Goal: Task Accomplishment & Management: Use online tool/utility

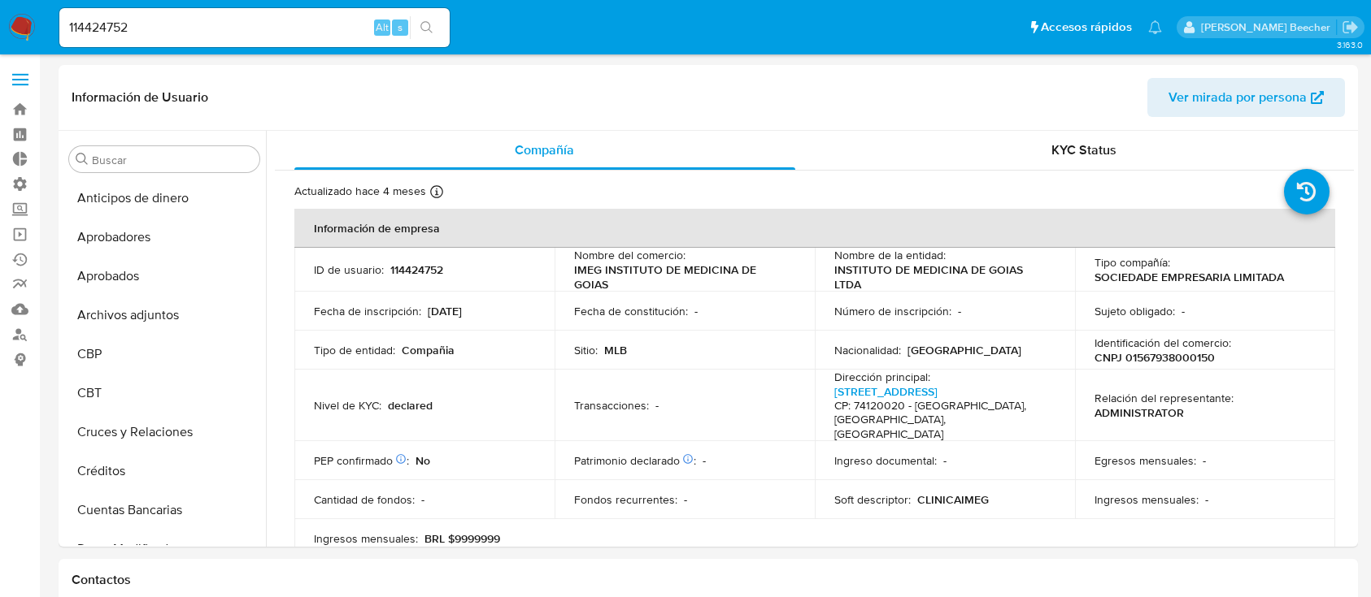
select select "10"
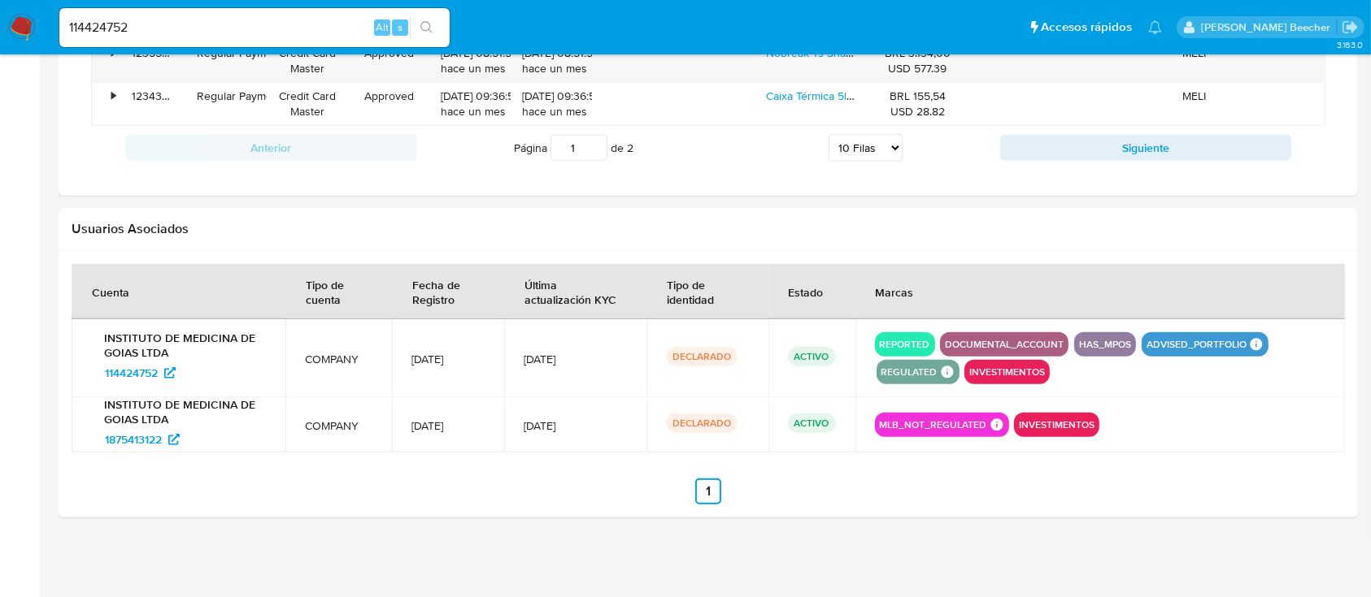
scroll to position [882, 0]
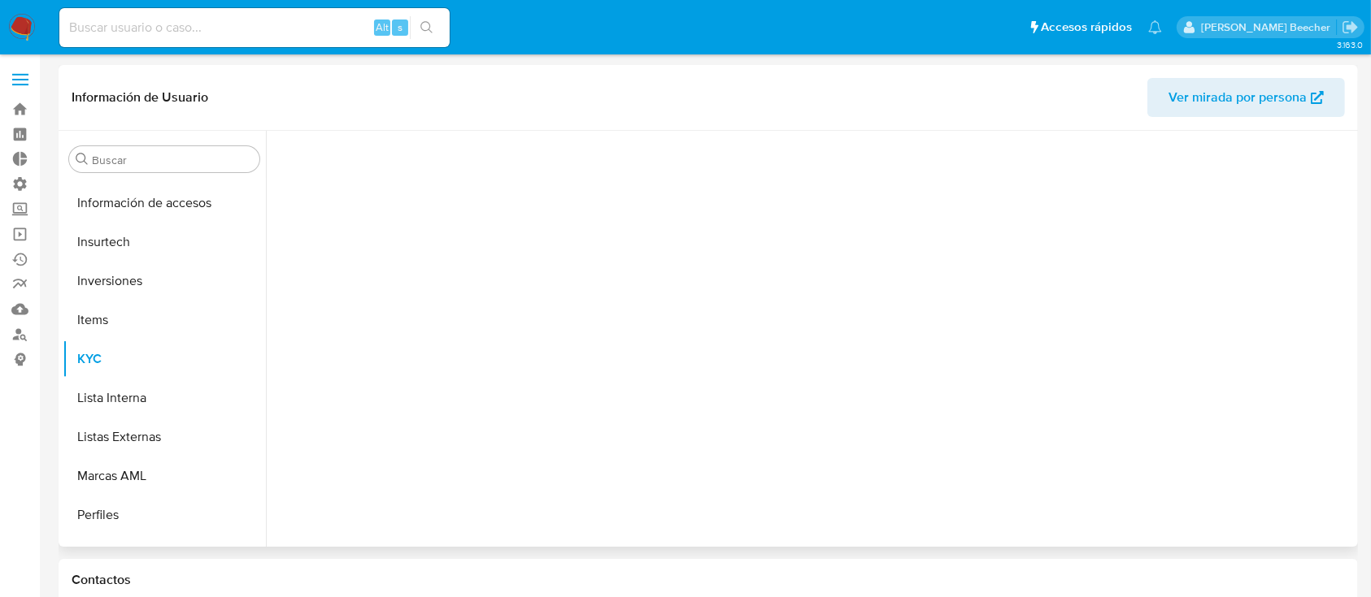
scroll to position [882, 0]
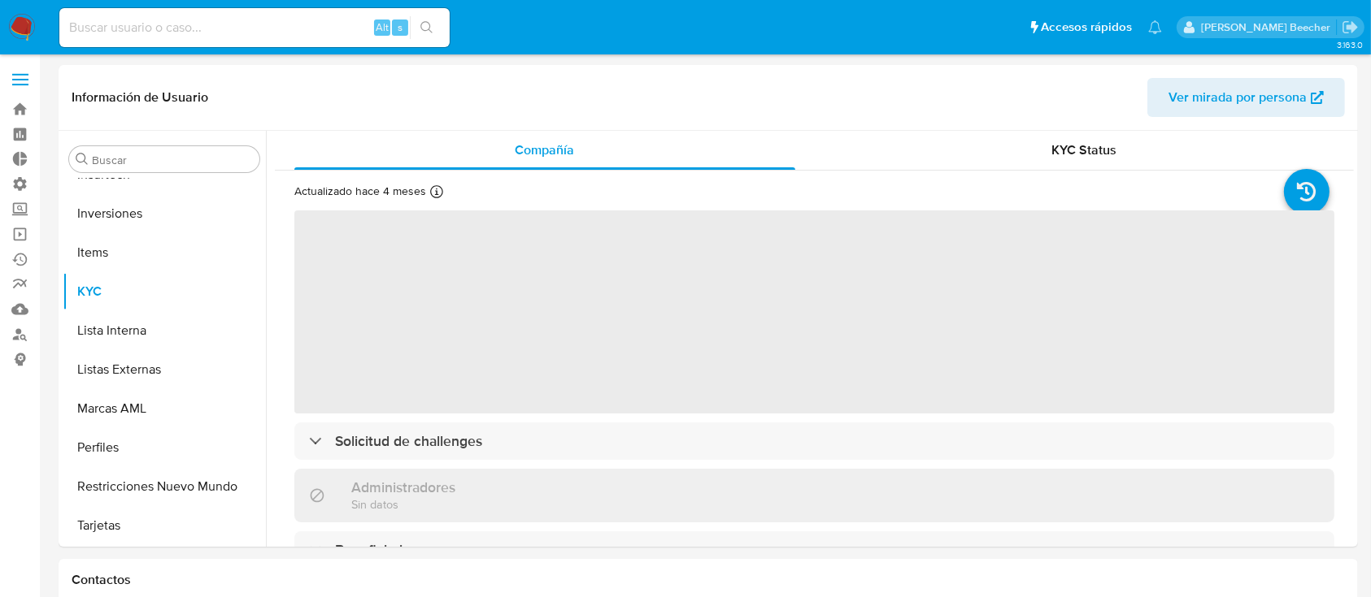
select select "10"
click at [11, 74] on label at bounding box center [20, 80] width 41 height 34
click at [0, 0] on input "checkbox" at bounding box center [0, 0] width 0 height 0
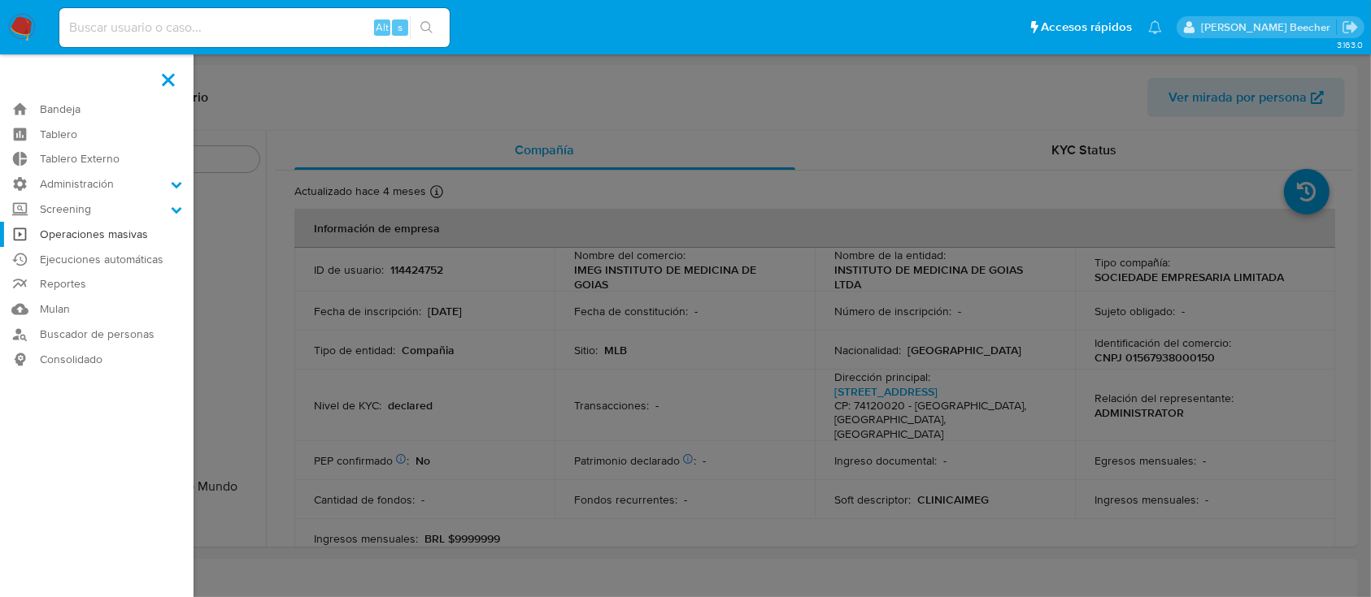
click at [130, 235] on link "Operaciones masivas" at bounding box center [96, 234] width 193 height 25
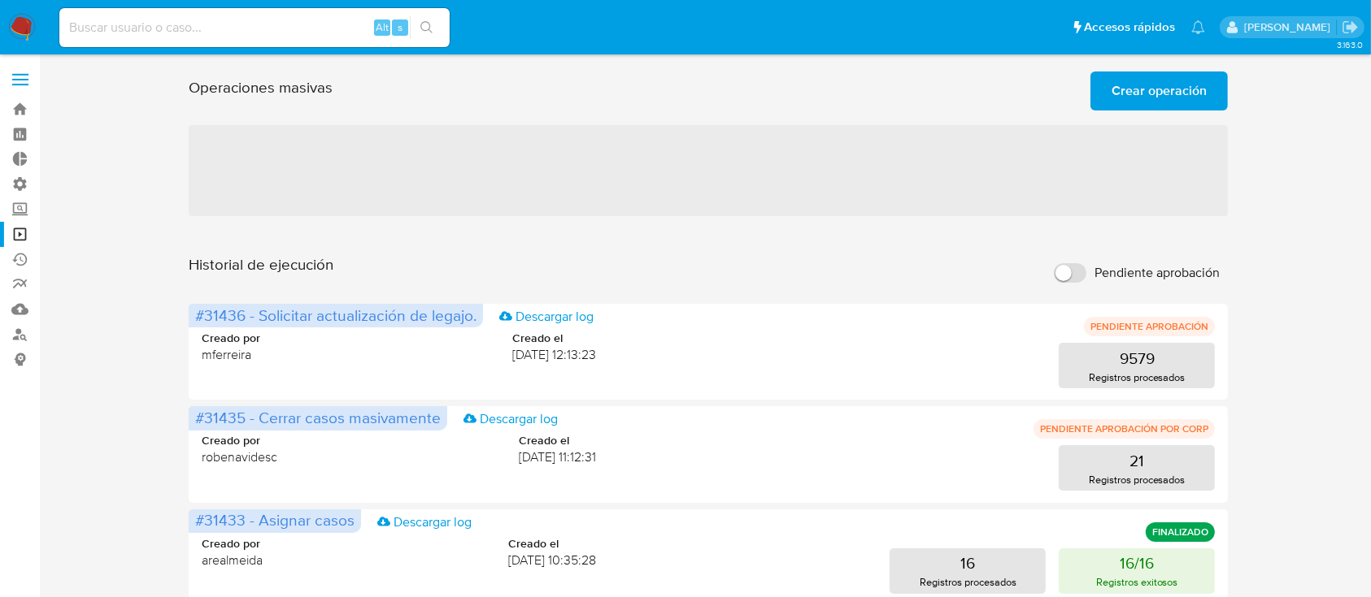
click at [1143, 88] on span "Crear operación" at bounding box center [1158, 91] width 95 height 36
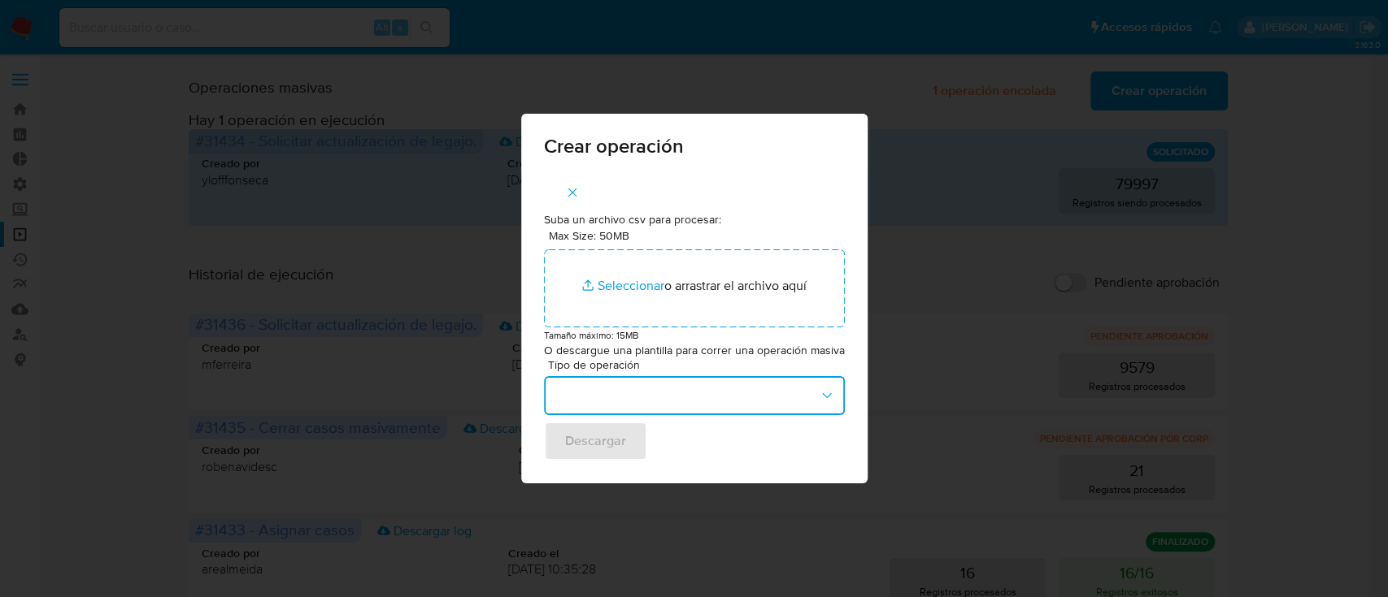
click at [622, 388] on button "button" at bounding box center [694, 395] width 301 height 39
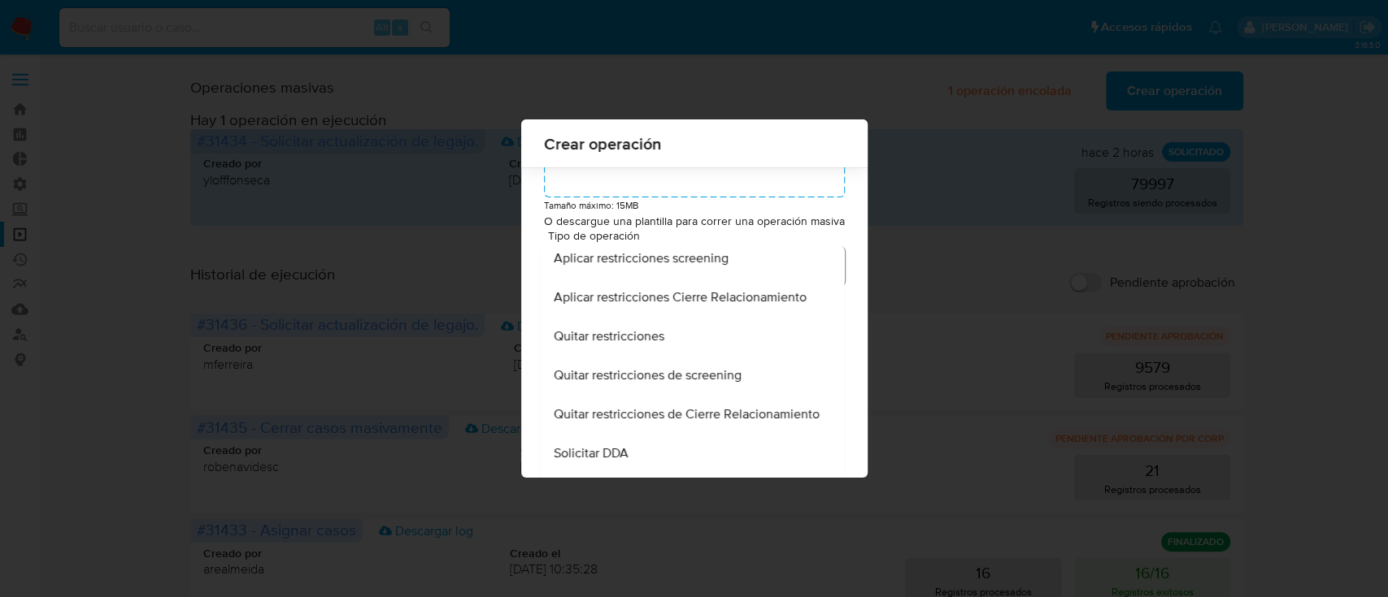
scroll to position [484, 0]
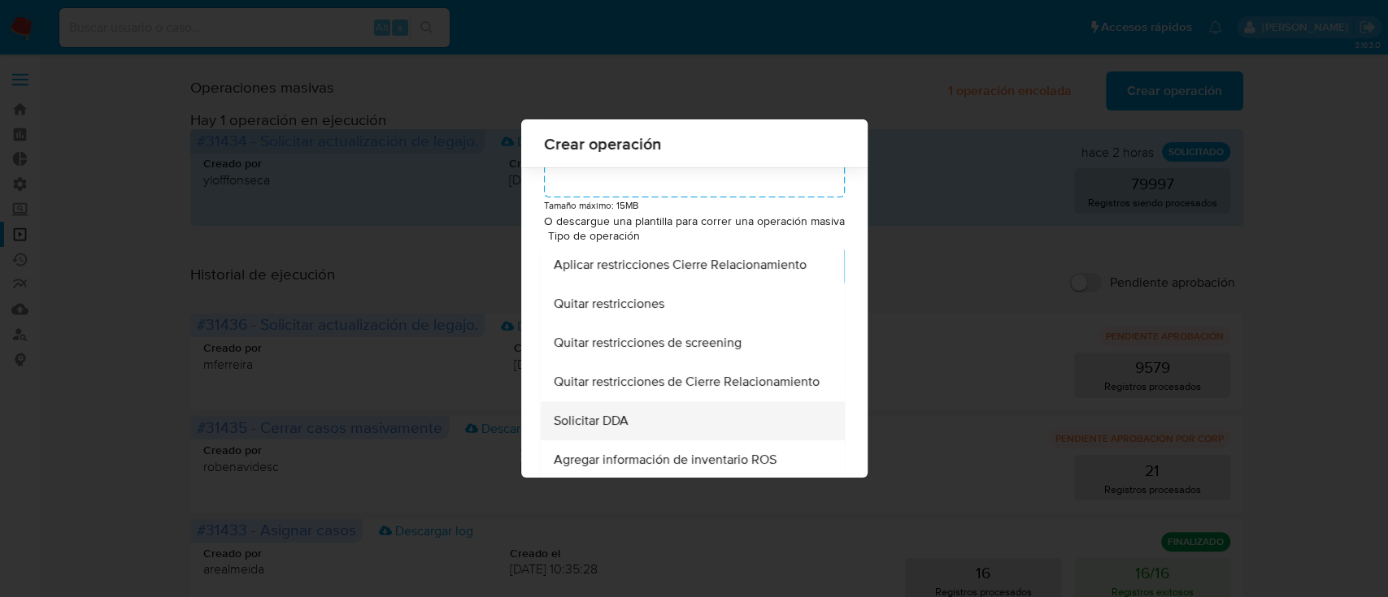
click at [650, 433] on div "Solicitar DDA" at bounding box center [687, 421] width 268 height 39
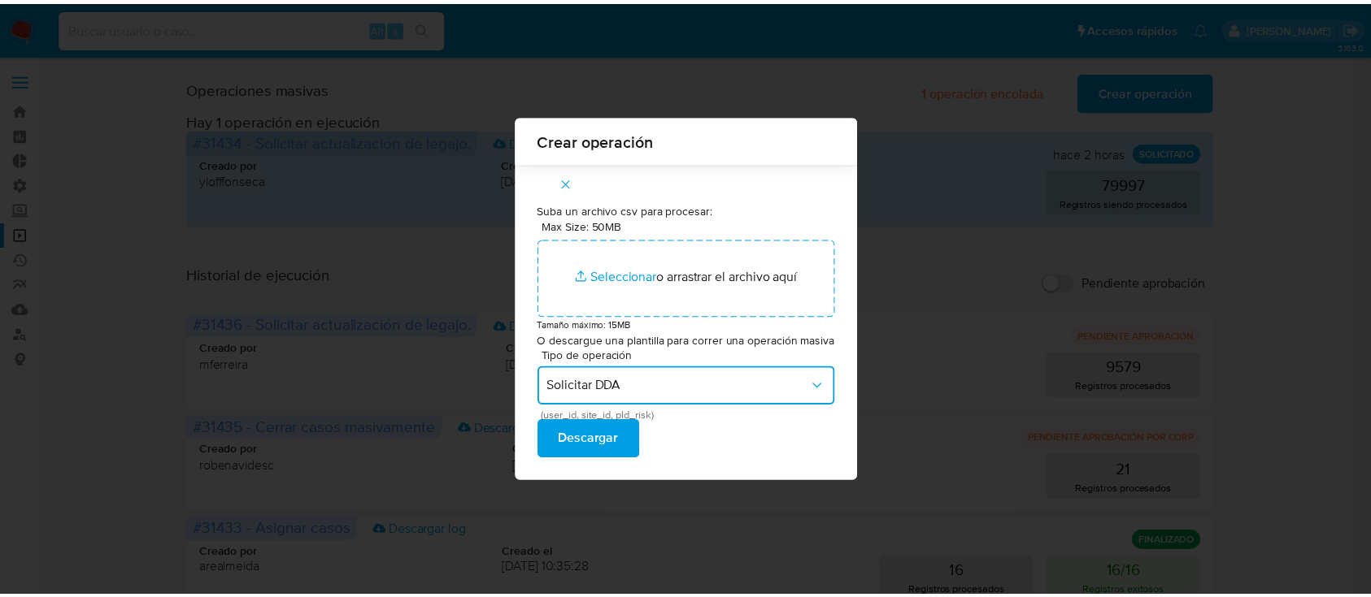
scroll to position [0, 0]
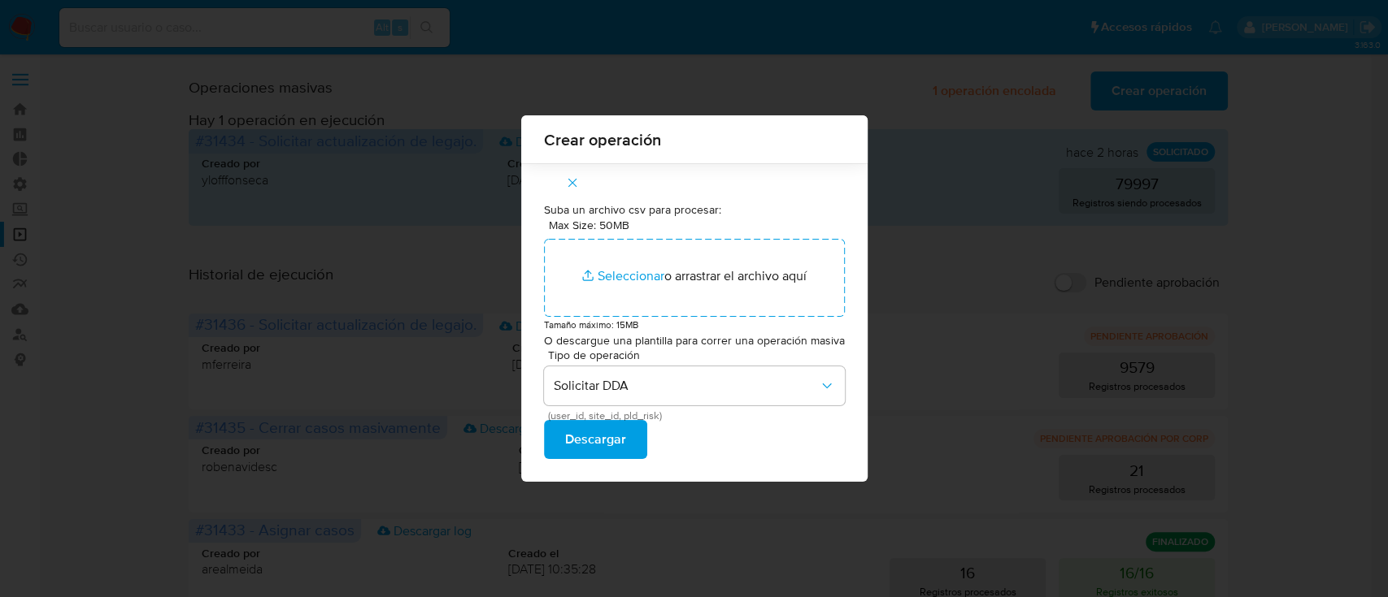
click at [570, 179] on icon "button" at bounding box center [571, 183] width 9 height 9
